Goal: Navigation & Orientation: Understand site structure

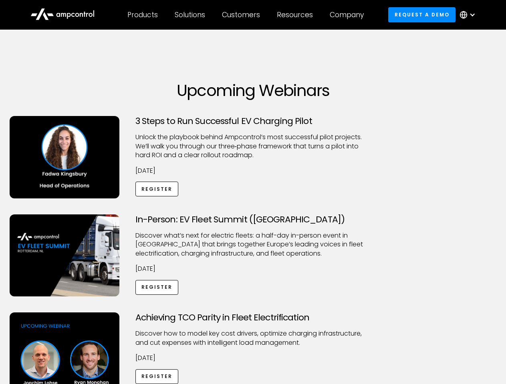
click at [246, 15] on div "Customers" at bounding box center [241, 14] width 38 height 9
click at [142, 15] on div "Products" at bounding box center [142, 14] width 30 height 9
click at [190, 15] on div "Solutions" at bounding box center [190, 14] width 30 height 9
click at [242, 15] on div "Customers" at bounding box center [241, 14] width 38 height 9
click at [296, 15] on div "Resources" at bounding box center [295, 14] width 36 height 9
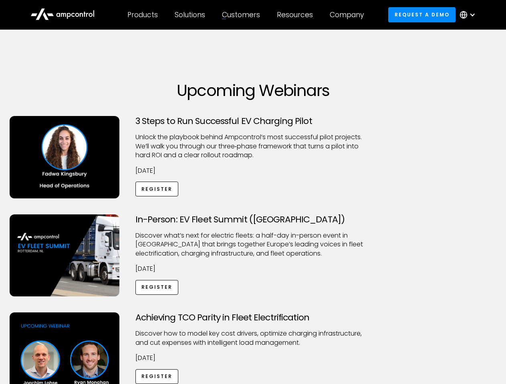
click at [349, 15] on div "Company" at bounding box center [347, 14] width 34 height 9
click at [469, 15] on div at bounding box center [472, 15] width 6 height 6
